Goal: Transaction & Acquisition: Book appointment/travel/reservation

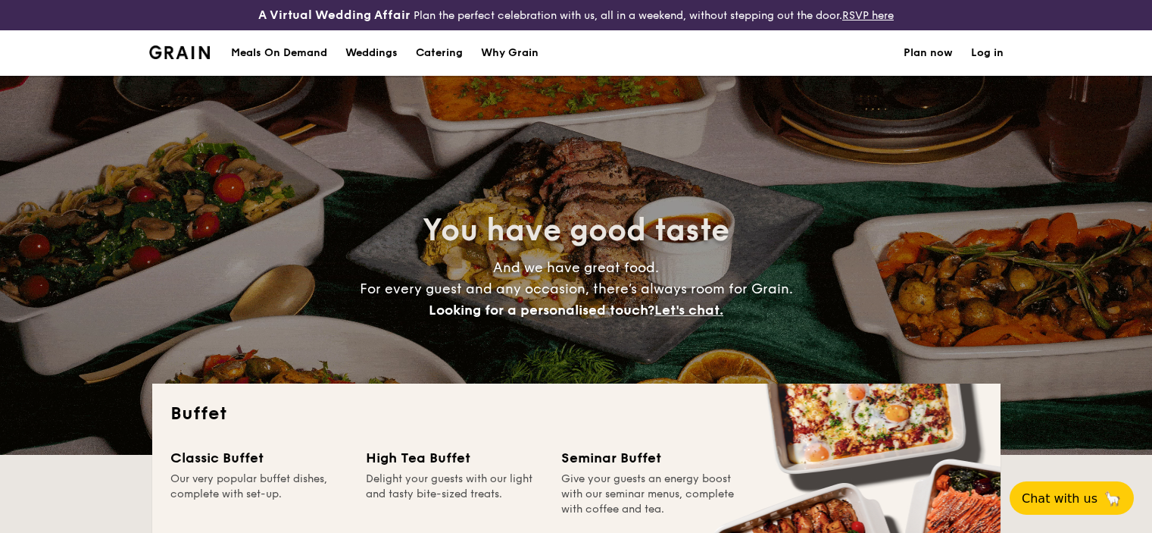
select select
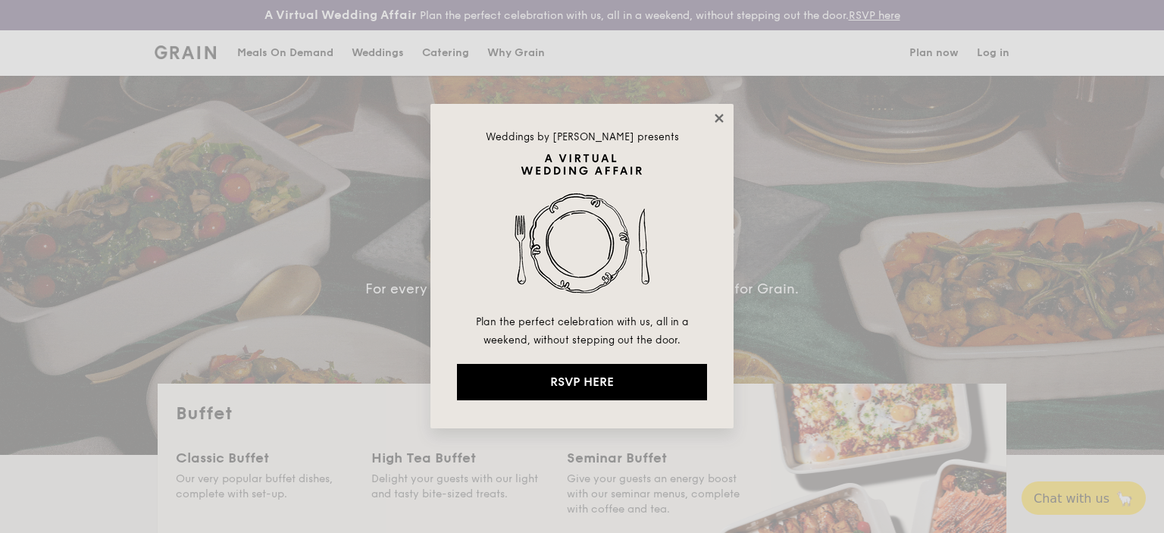
click at [721, 114] on icon at bounding box center [719, 118] width 14 height 14
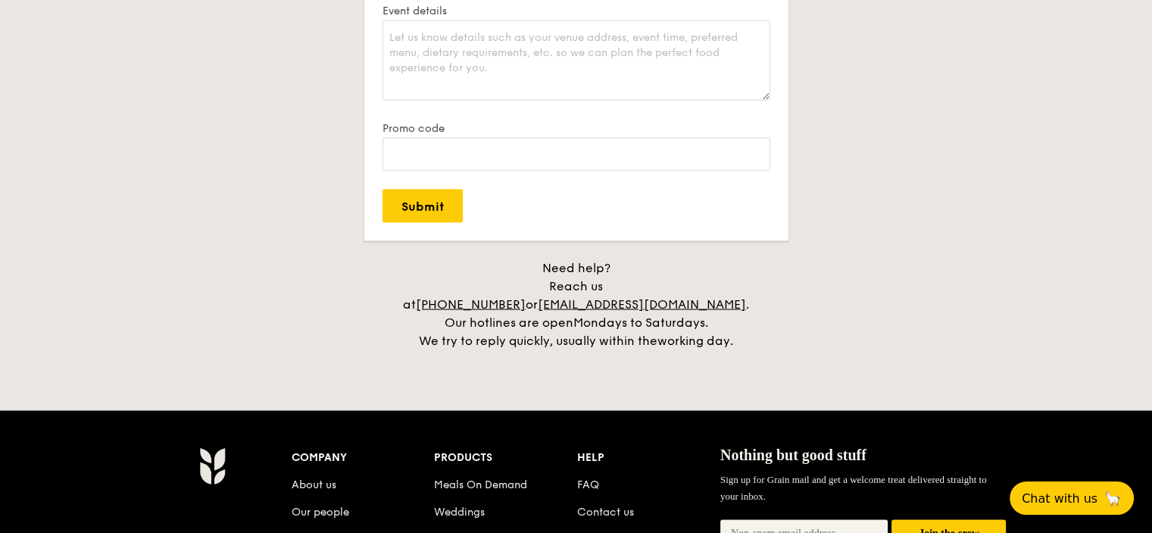
scroll to position [3182, 0]
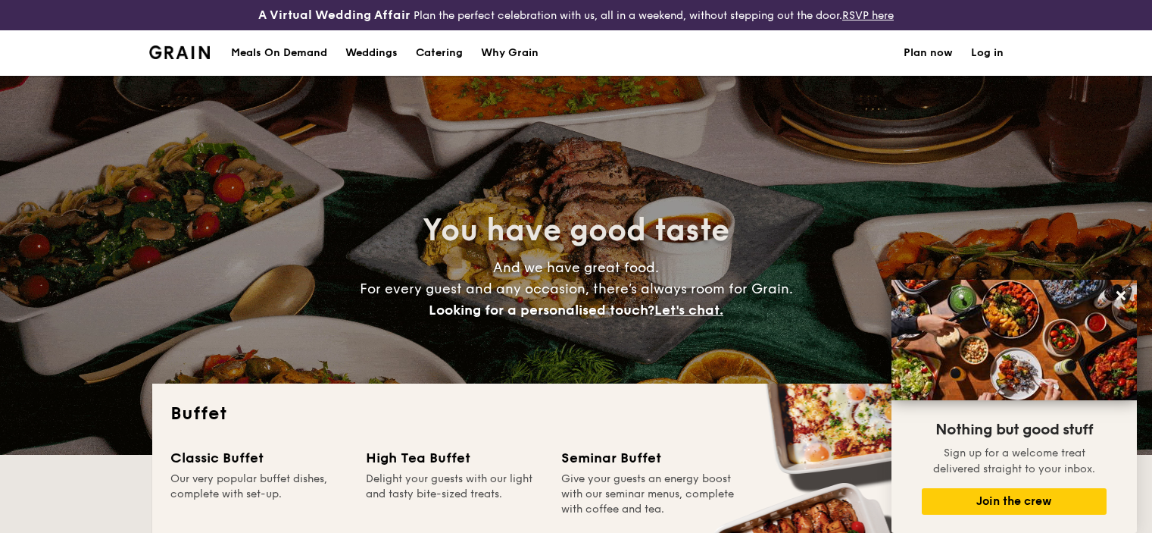
select select
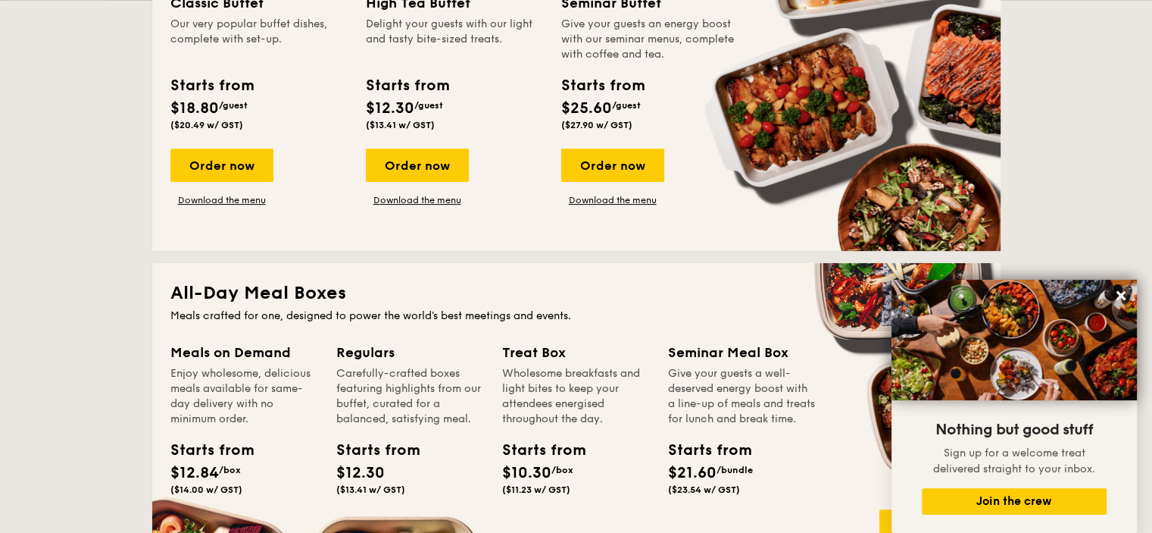
scroll to position [303, 0]
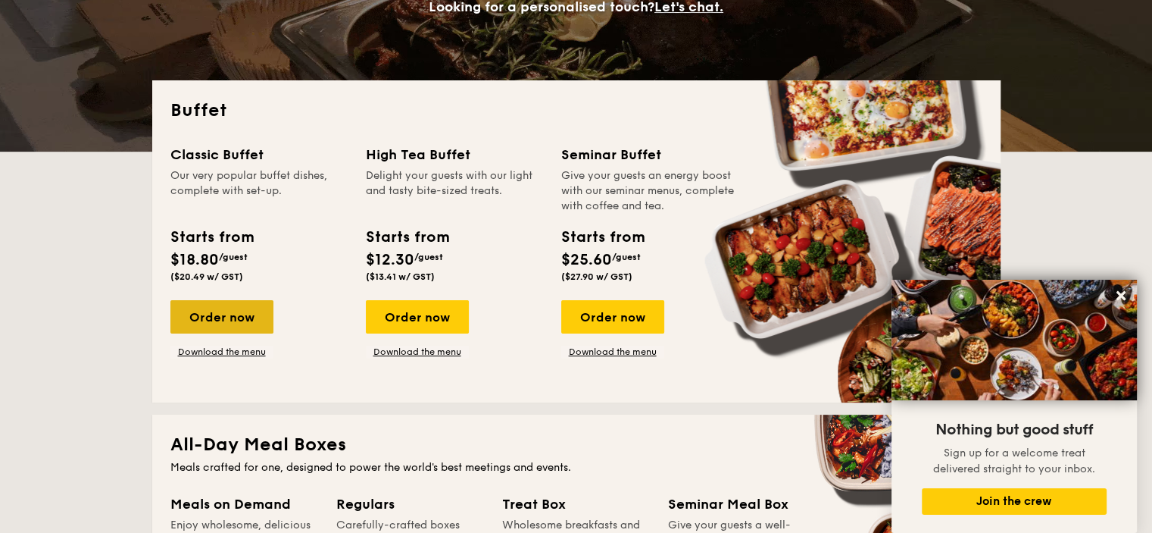
click at [245, 317] on div "Order now" at bounding box center [221, 316] width 103 height 33
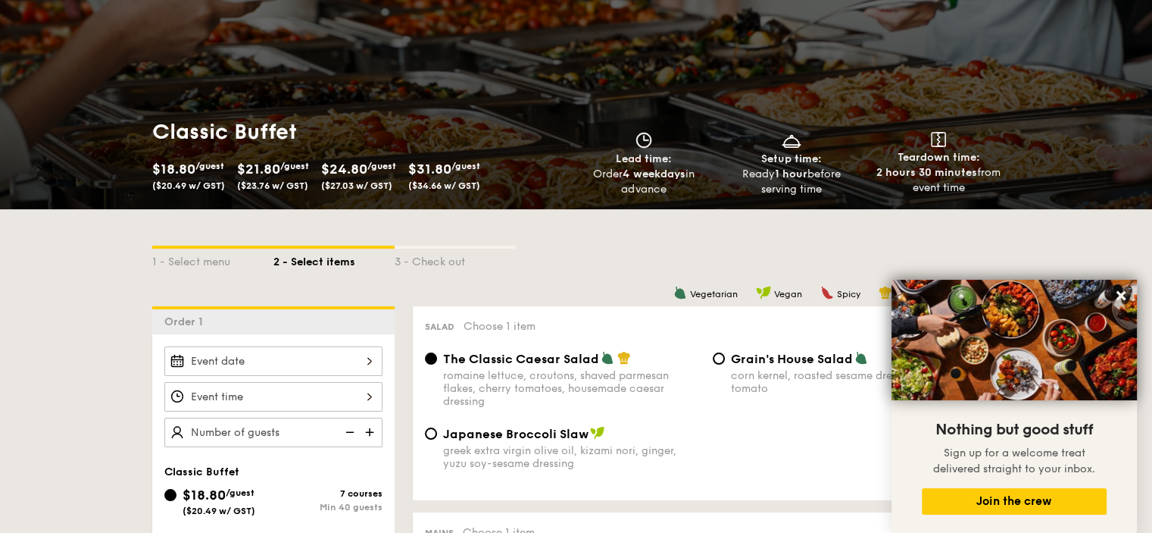
scroll to position [303, 0]
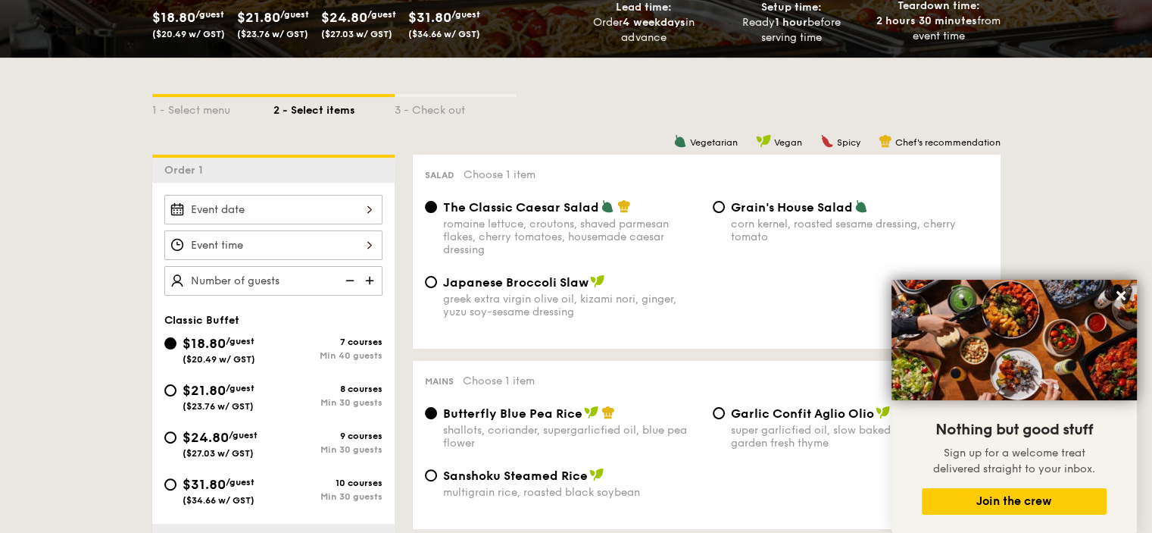
click at [236, 386] on span "/guest" at bounding box center [240, 388] width 29 height 11
click at [177, 386] on input "$21.80 /guest ($23.76 w/ GST) 8 courses Min 30 guests" at bounding box center [170, 390] width 12 height 12
radio input "true"
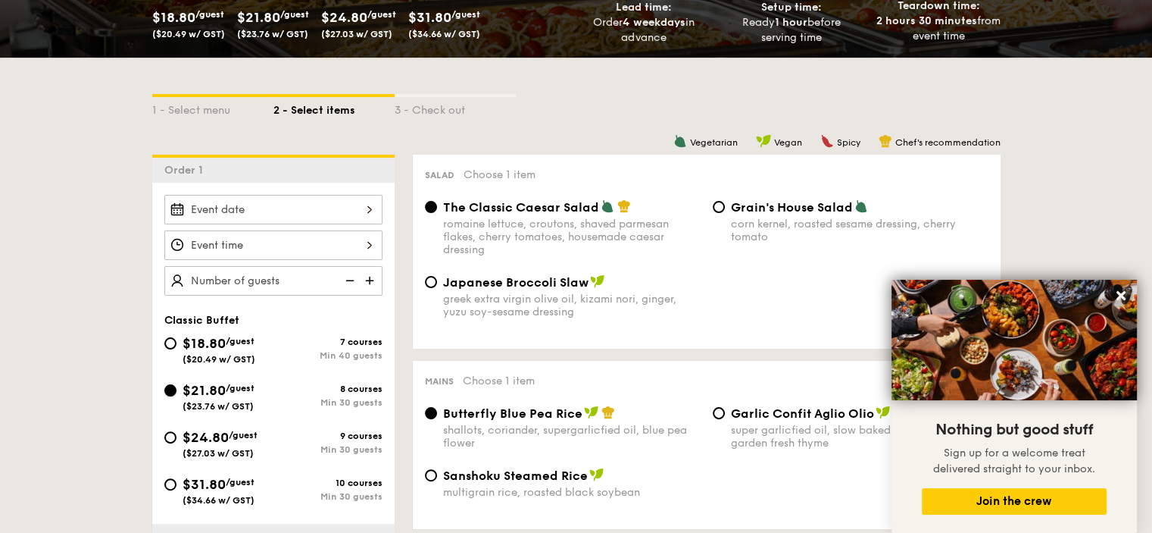
radio input "true"
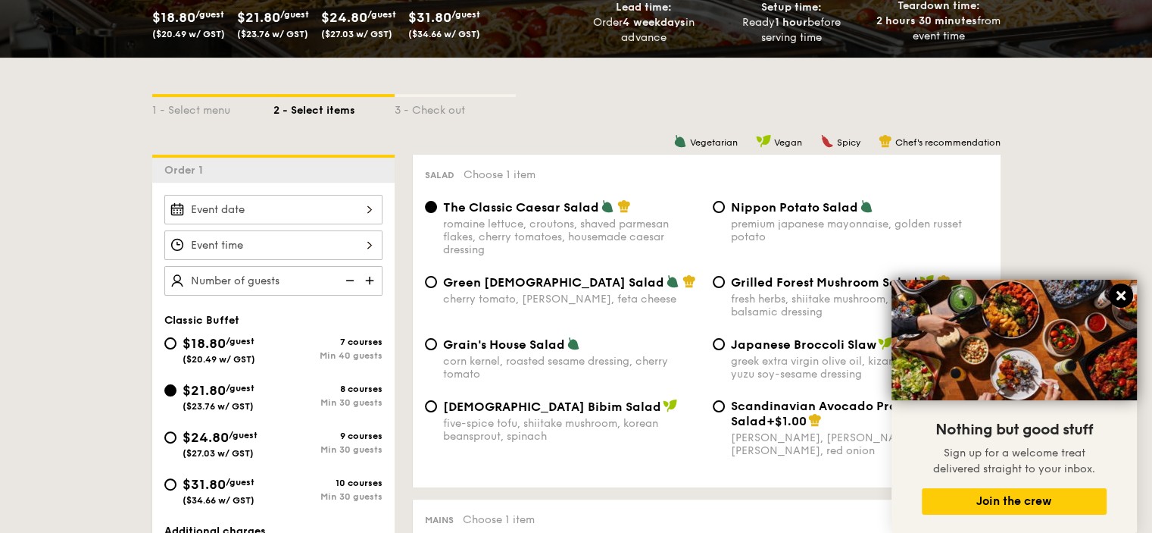
click at [1124, 299] on icon at bounding box center [1121, 295] width 9 height 9
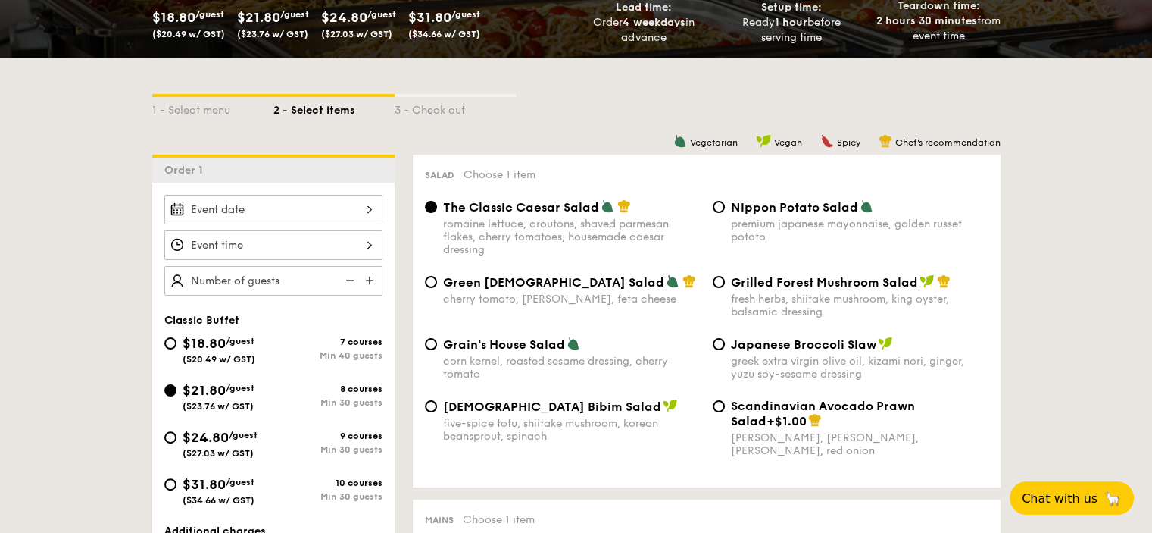
click at [725, 291] on div "Grilled Forest Mushroom Salad fresh herbs, shiitake mushroom, king oyster, bals…" at bounding box center [851, 296] width 288 height 44
click at [718, 286] on input "Grilled Forest Mushroom Salad fresh herbs, shiitake mushroom, king oyster, bals…" at bounding box center [719, 282] width 12 height 12
radio input "true"
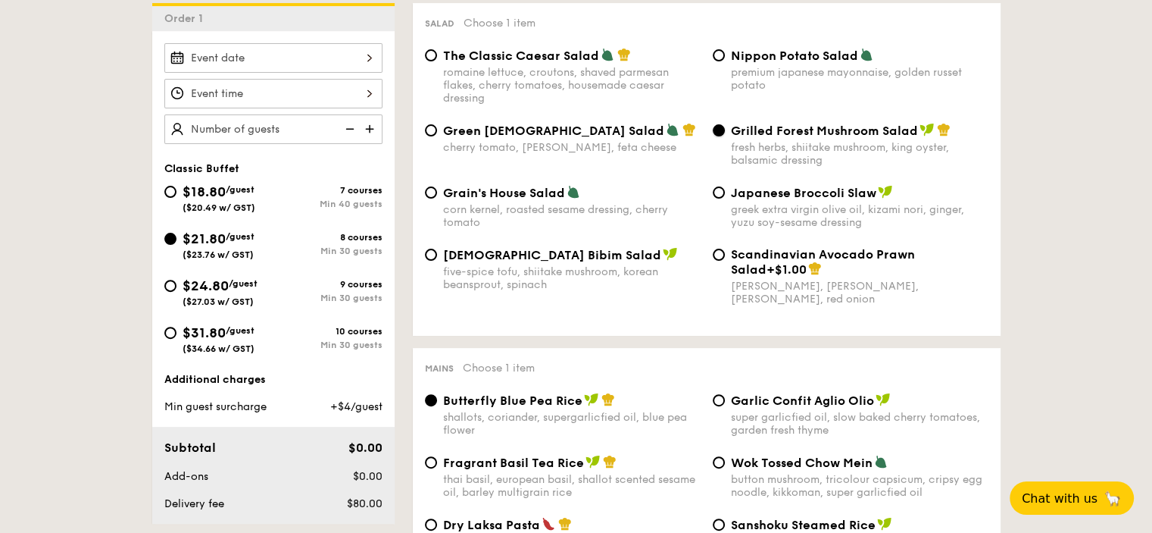
scroll to position [606, 0]
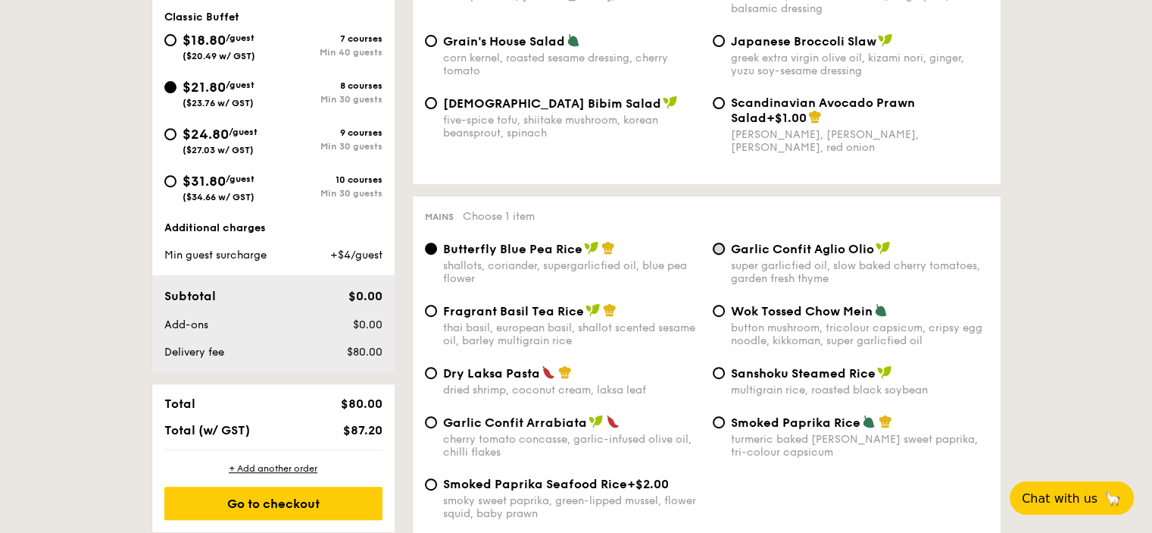
click at [718, 255] on input "Garlic Confit Aglio Olio super garlicfied oil, slow baked cherry tomatoes, gard…" at bounding box center [719, 248] width 12 height 12
radio input "true"
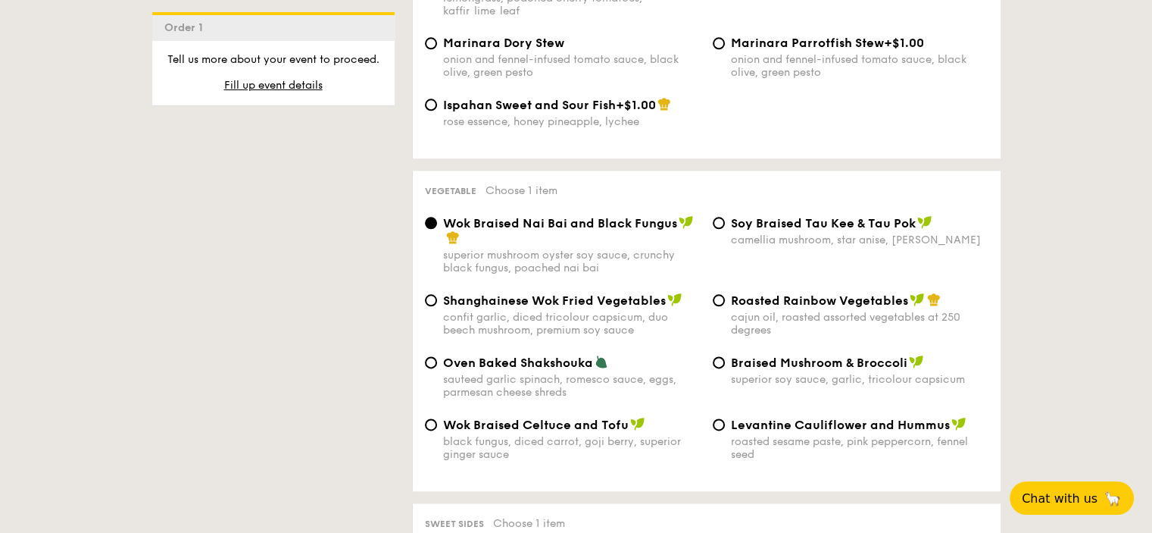
scroll to position [1970, 0]
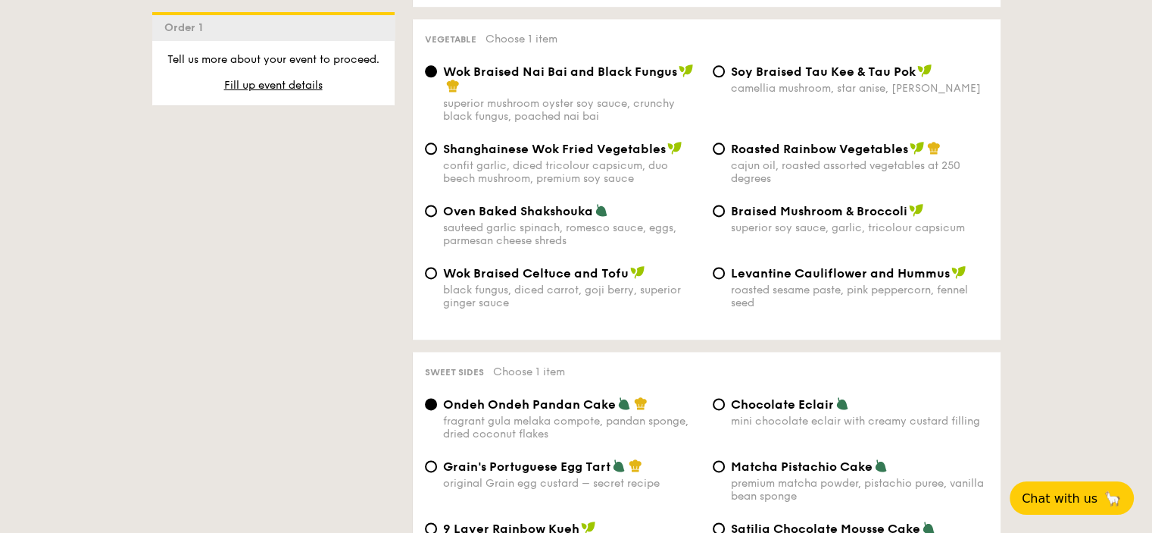
click at [821, 172] on div "cajun oil, roasted assorted vegetables at 250 degrees" at bounding box center [860, 172] width 258 height 26
click at [725, 155] on input "Roasted Rainbow Vegetables cajun oil, roasted assorted vegetables at 250 degrees" at bounding box center [719, 148] width 12 height 12
radio input "true"
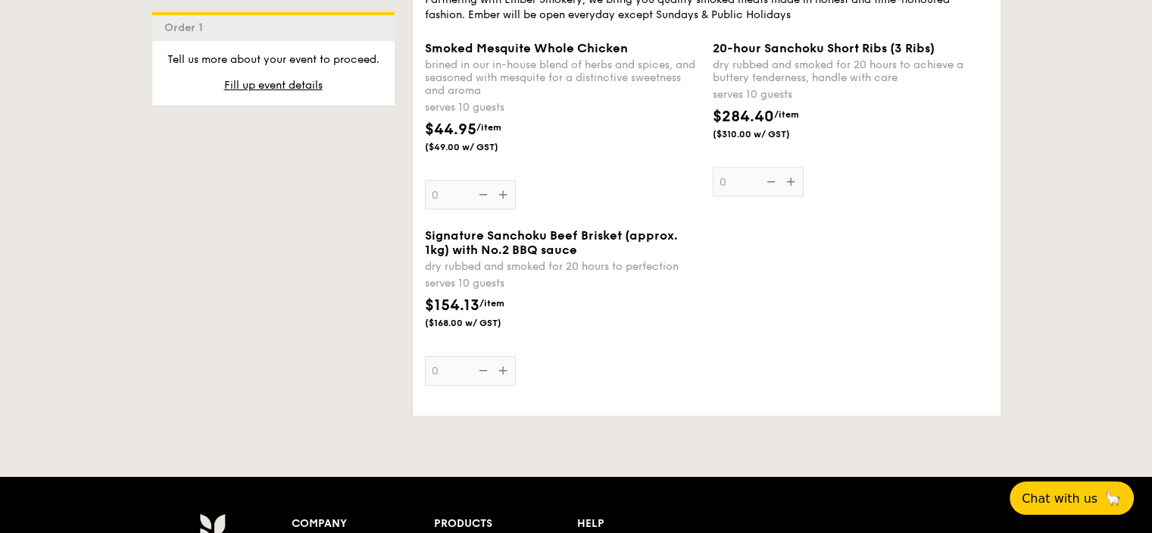
scroll to position [3182, 0]
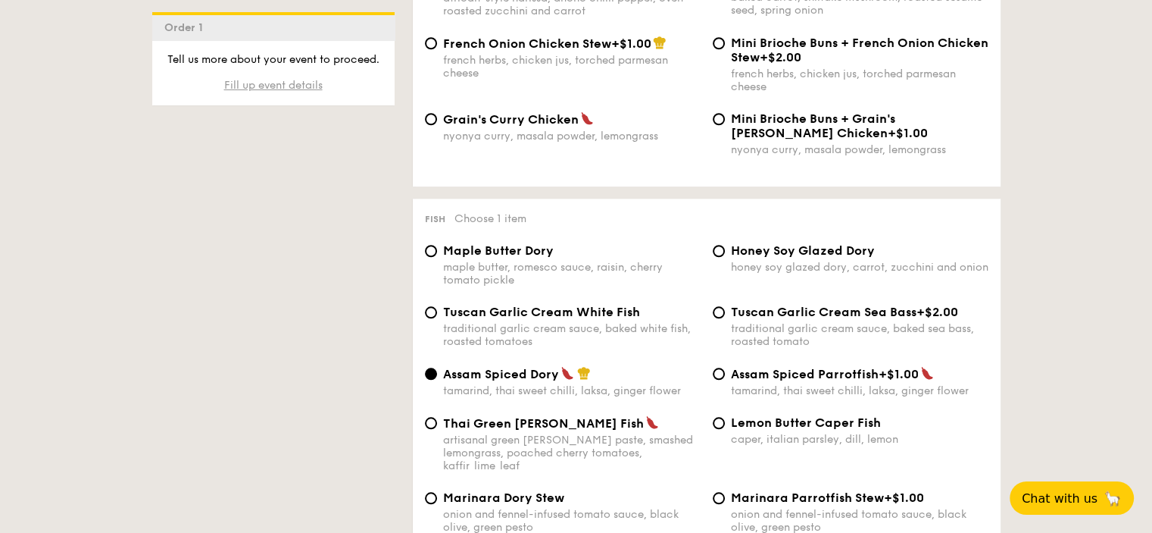
click at [293, 92] on span "Fill up event details" at bounding box center [273, 85] width 99 height 13
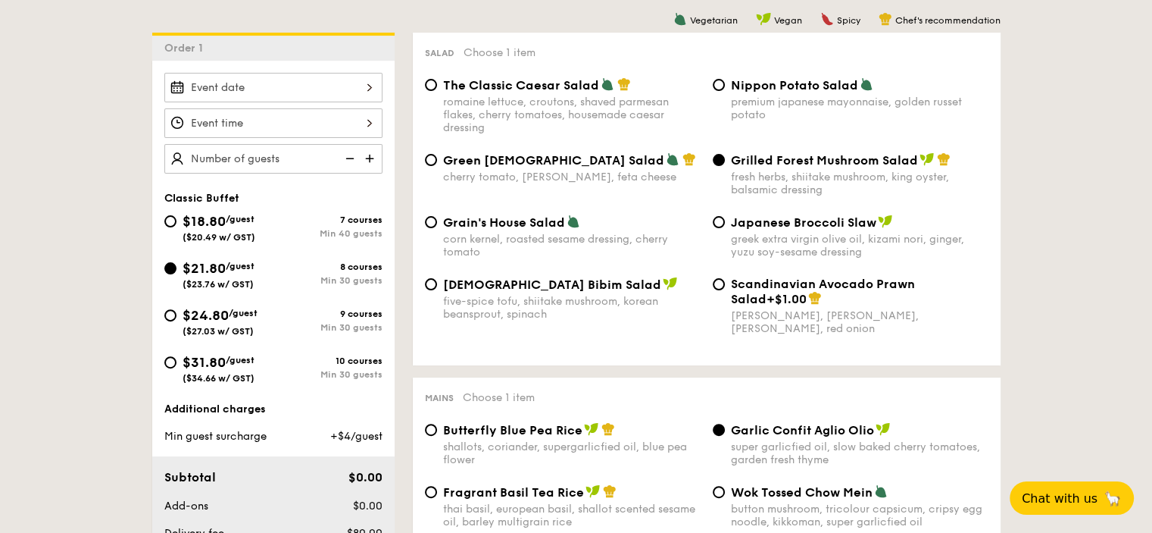
scroll to position [283, 0]
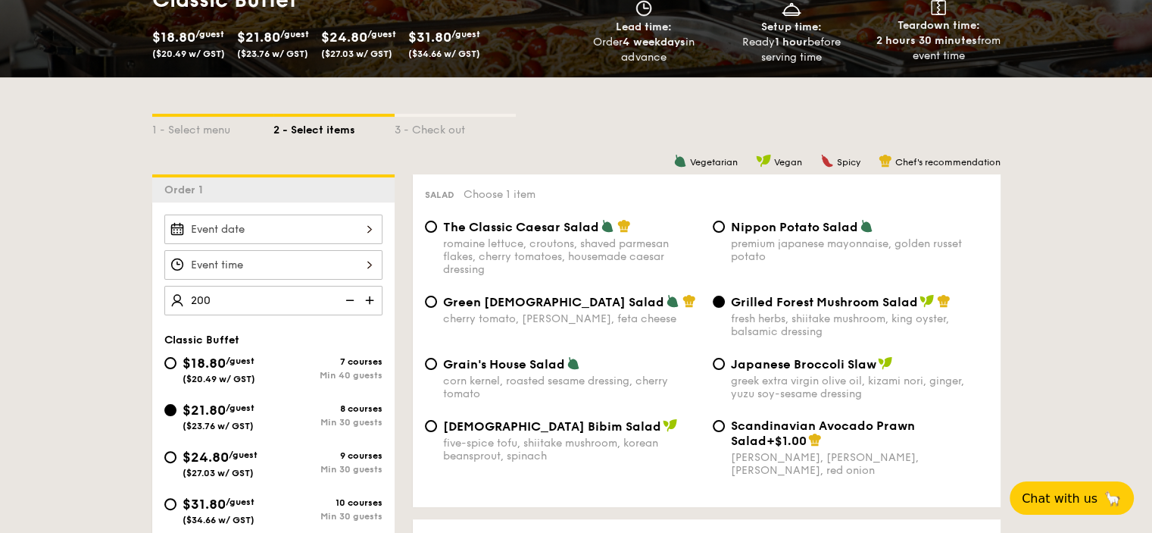
type input "200 guests"
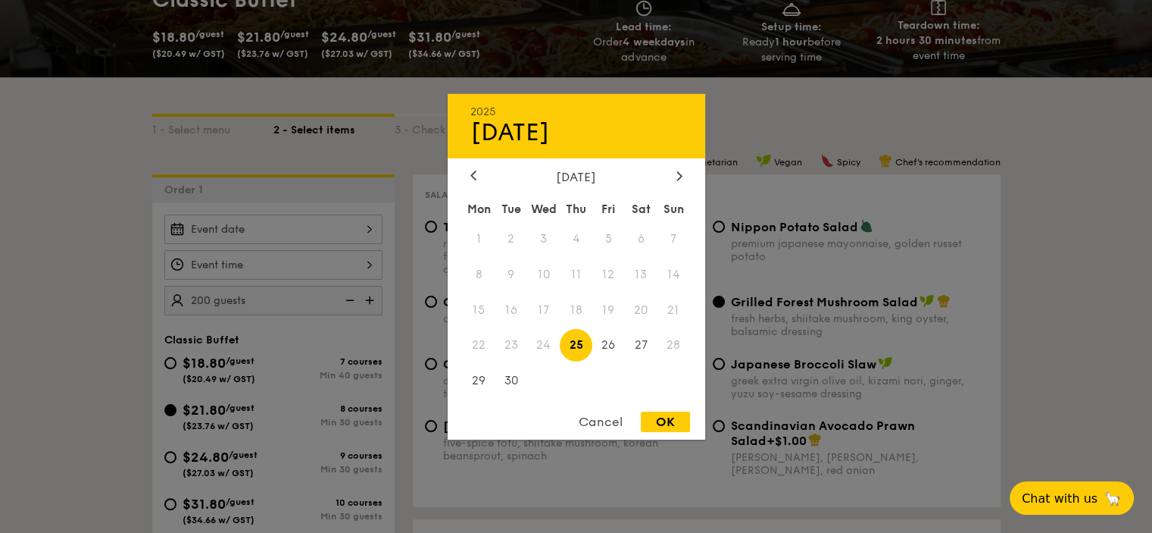
click at [336, 234] on div "2025 Sep [DATE] Tue Wed Thu Fri Sat Sun 1 2 3 4 5 6 7 8 9 10 11 12 13 14 15 16 …" at bounding box center [273, 229] width 218 height 30
click at [678, 181] on div at bounding box center [680, 176] width 14 height 14
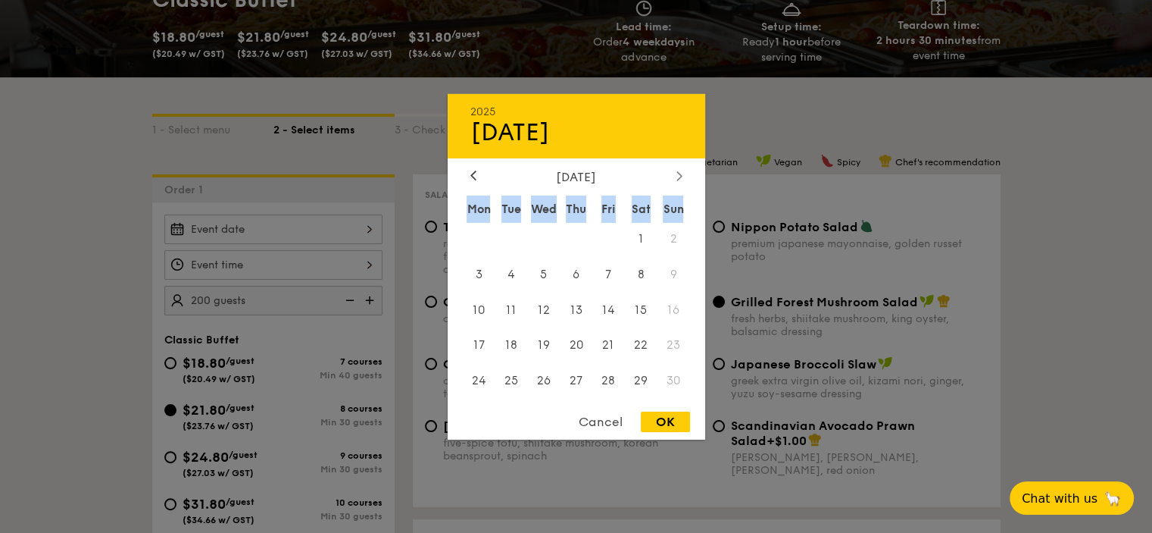
click at [678, 181] on div at bounding box center [680, 176] width 14 height 14
click at [478, 182] on div "[DATE] Mon Tue Wed Thu Fri Sat Sun 1 2 3 4 5 6 7 8 9 10 11 12 13 14 15 16 17 18…" at bounding box center [577, 284] width 258 height 230
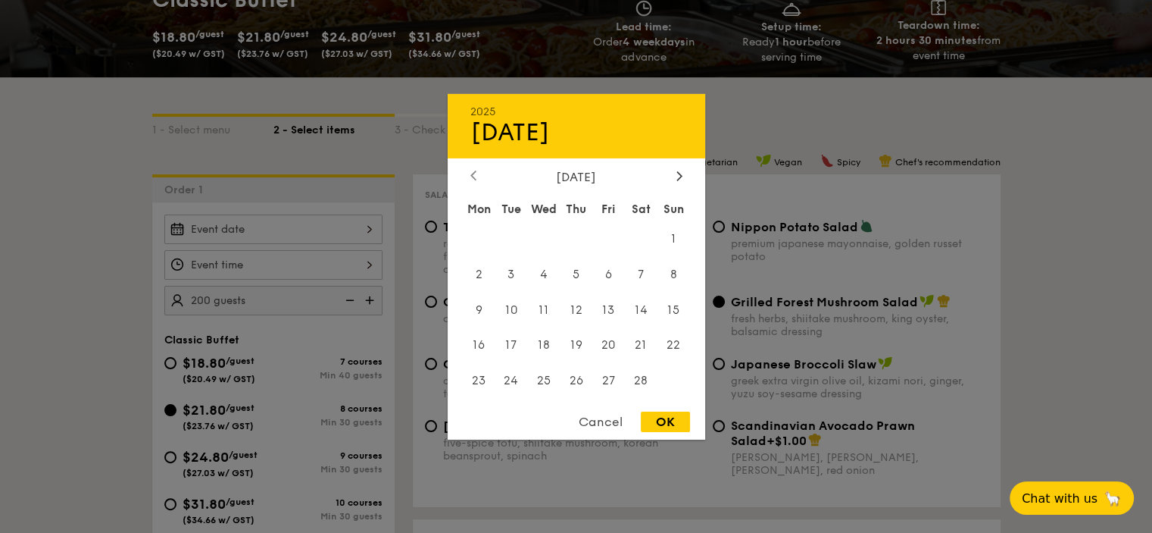
click at [473, 181] on div at bounding box center [474, 176] width 14 height 14
click at [540, 241] on span "3" at bounding box center [543, 238] width 33 height 33
click at [664, 416] on div "OK" at bounding box center [665, 421] width 49 height 20
type input "[DATE]"
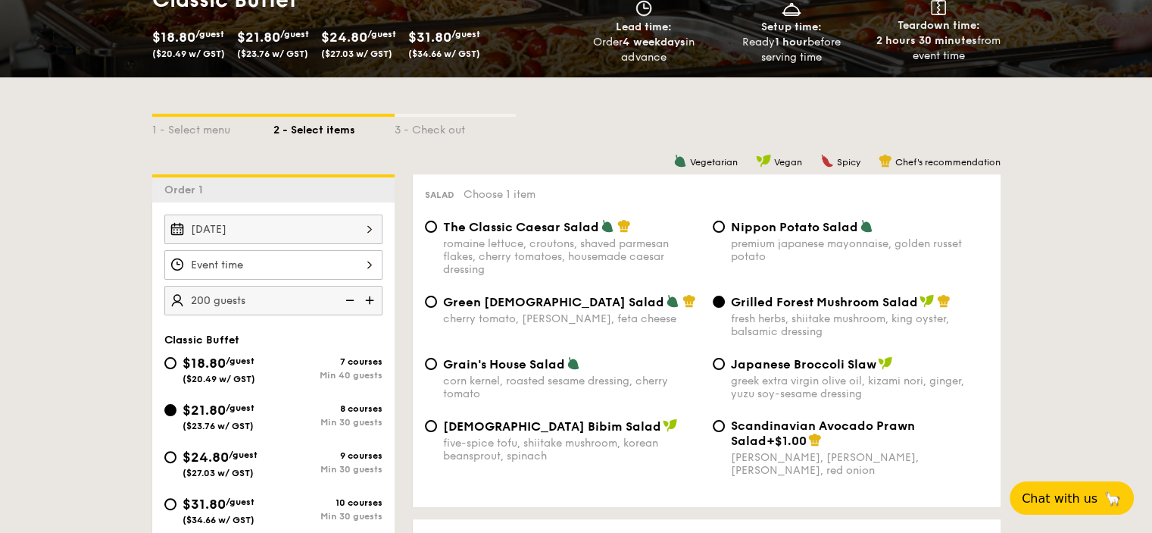
click at [344, 263] on div at bounding box center [273, 265] width 218 height 30
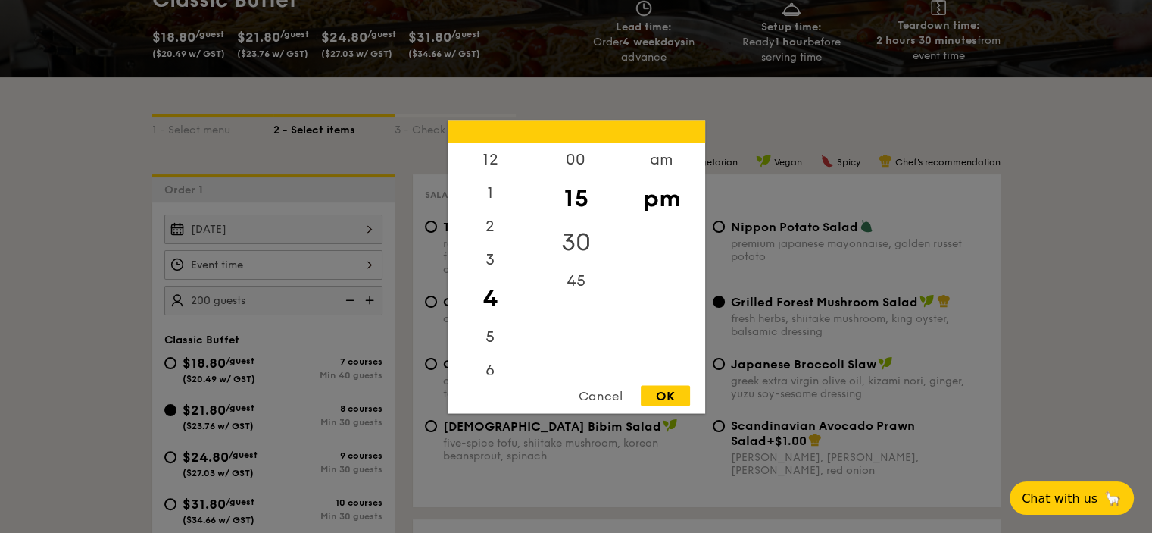
click at [578, 245] on div "30" at bounding box center [576, 242] width 86 height 44
click at [491, 371] on div "6" at bounding box center [491, 375] width 86 height 44
click at [580, 167] on div "00" at bounding box center [576, 164] width 86 height 44
click at [670, 397] on div "OK" at bounding box center [665, 395] width 49 height 20
type input "6:00PM"
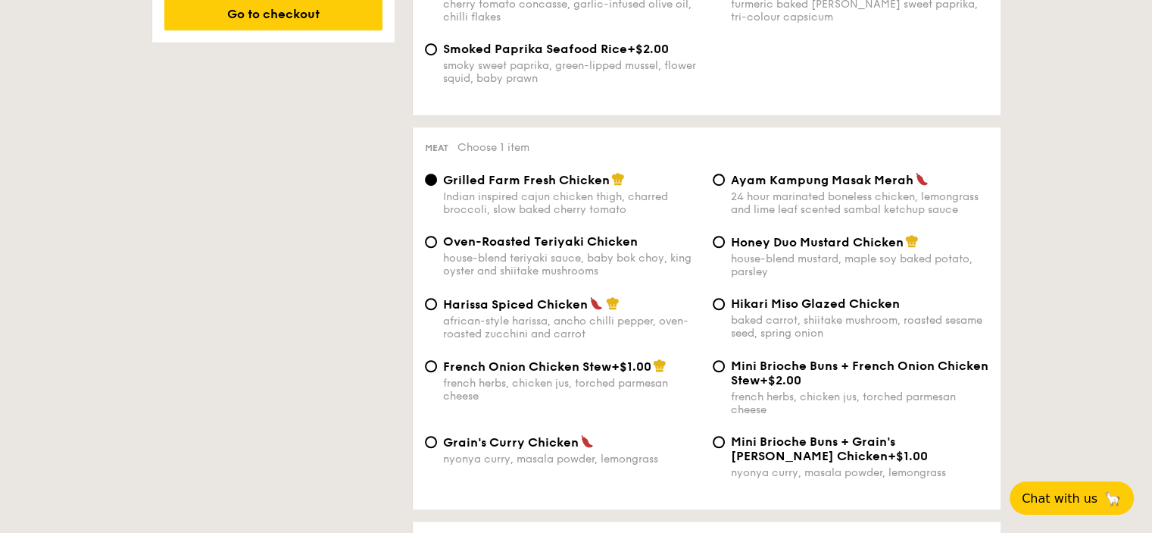
scroll to position [1193, 0]
